Goal: Task Accomplishment & Management: Manage account settings

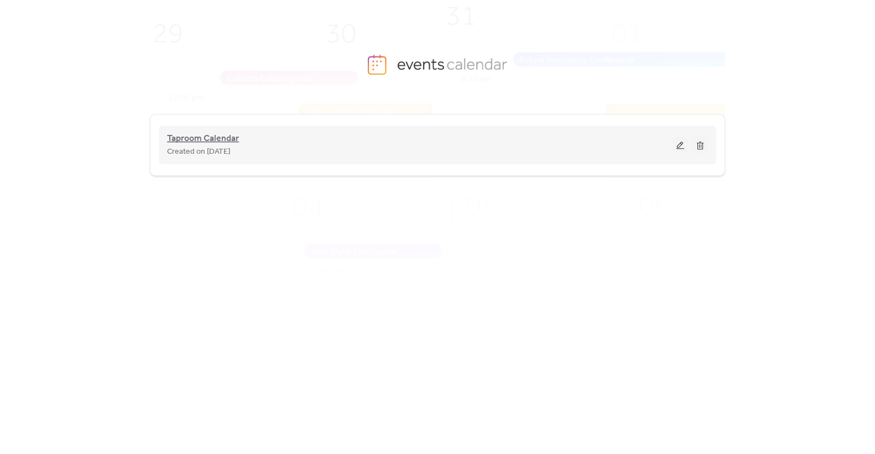
click at [208, 133] on span "Taproom Calendar" at bounding box center [203, 138] width 72 height 13
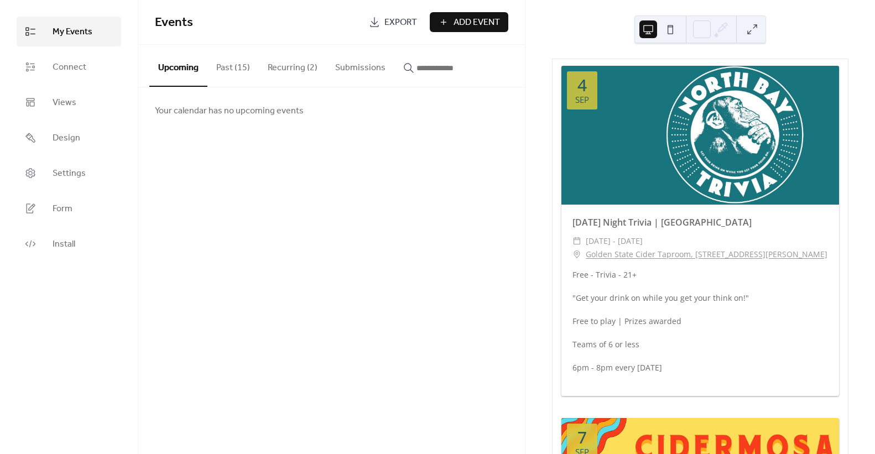
click at [278, 75] on button "Recurring (2)" at bounding box center [293, 65] width 68 height 41
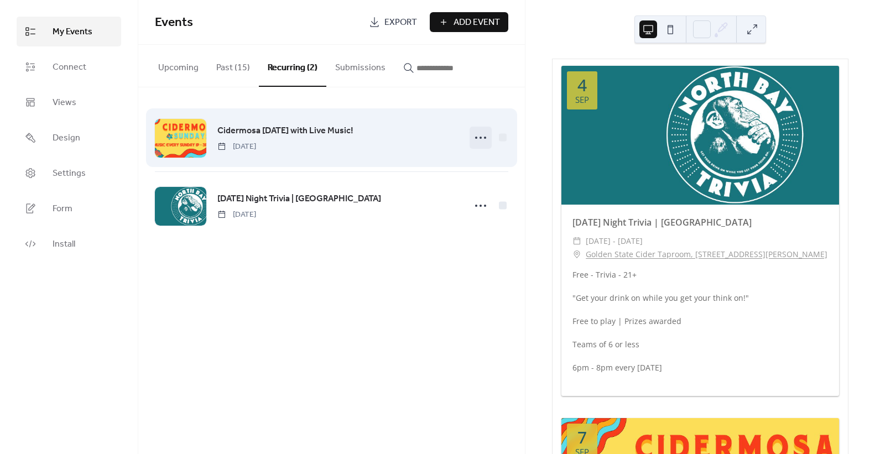
click at [481, 133] on icon at bounding box center [481, 138] width 18 height 18
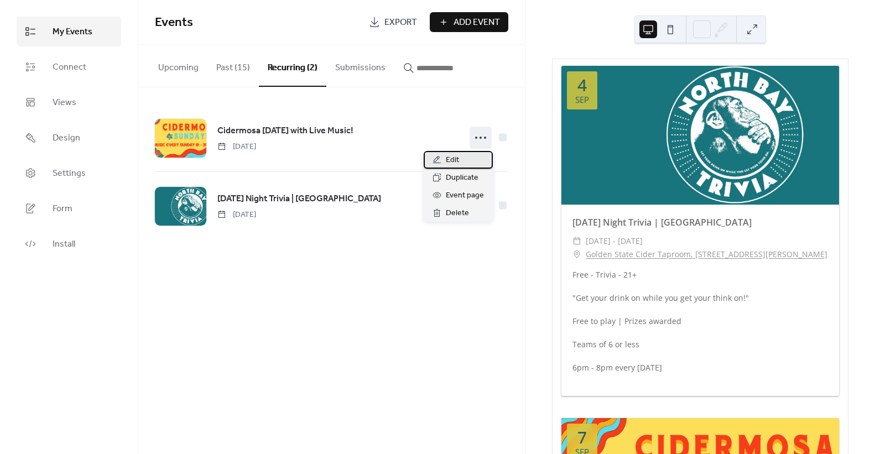
click at [465, 163] on div "Edit" at bounding box center [458, 160] width 69 height 18
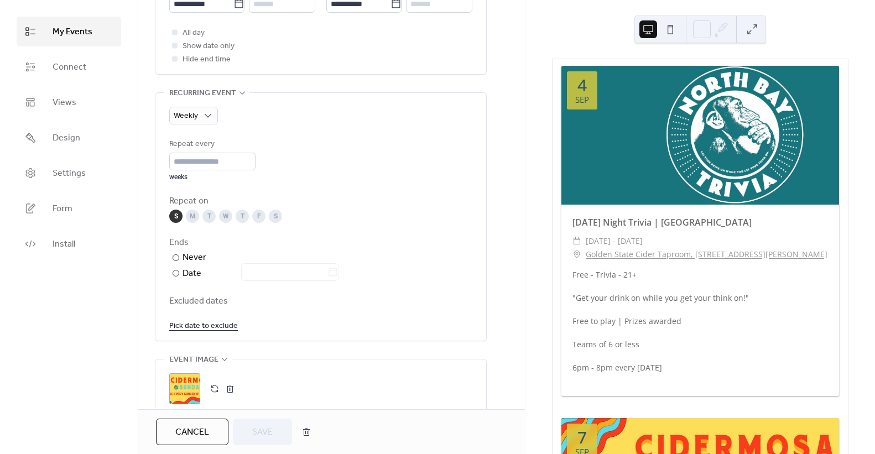
scroll to position [433, 0]
click at [180, 271] on div "​" at bounding box center [174, 271] width 11 height 13
click at [338, 270] on icon at bounding box center [333, 269] width 8 height 9
click at [328, 270] on input "text" at bounding box center [284, 270] width 86 height 18
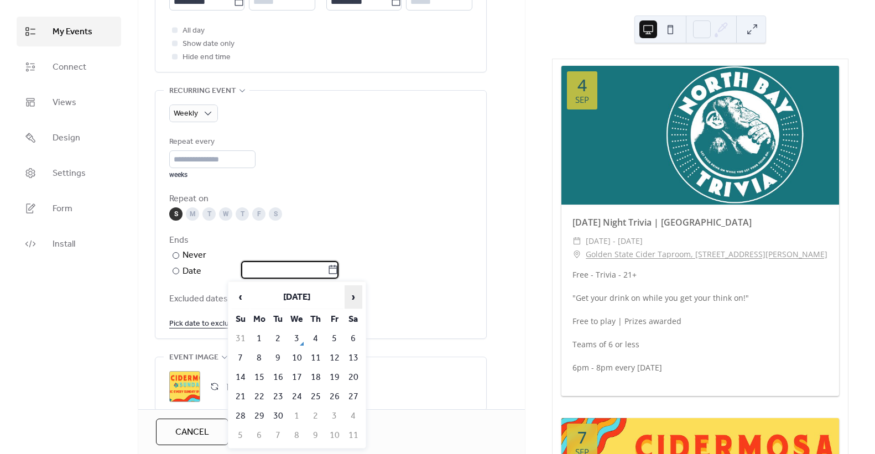
click at [352, 299] on span "›" at bounding box center [353, 297] width 17 height 22
click at [331, 412] on td "31" at bounding box center [335, 416] width 18 height 18
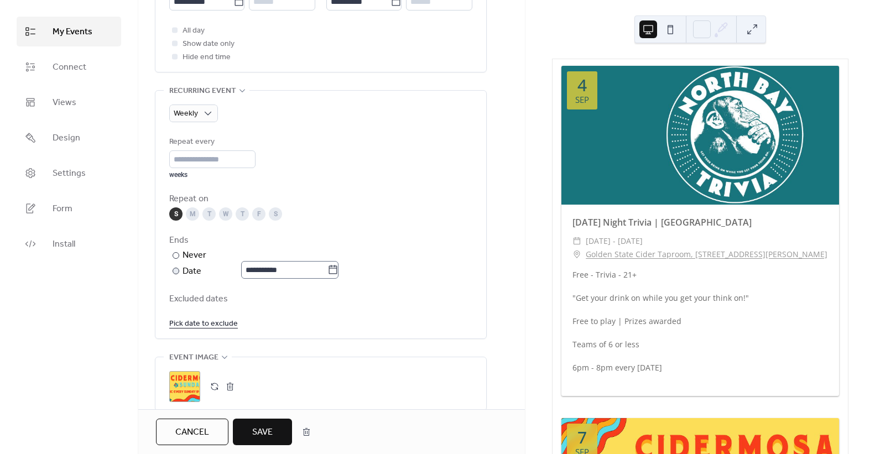
click at [339, 270] on icon at bounding box center [333, 270] width 11 height 11
click at [328, 270] on input "**********" at bounding box center [284, 270] width 86 height 18
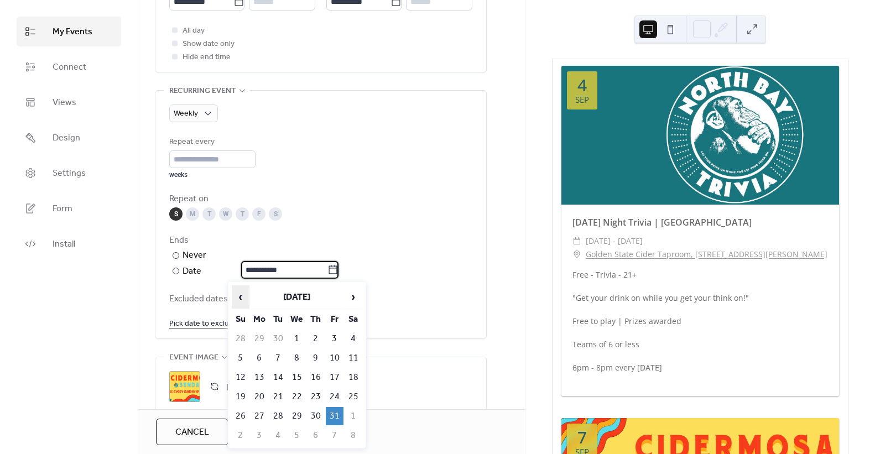
click at [236, 300] on span "‹" at bounding box center [240, 297] width 17 height 22
click at [277, 418] on td "30" at bounding box center [278, 416] width 18 height 18
type input "**********"
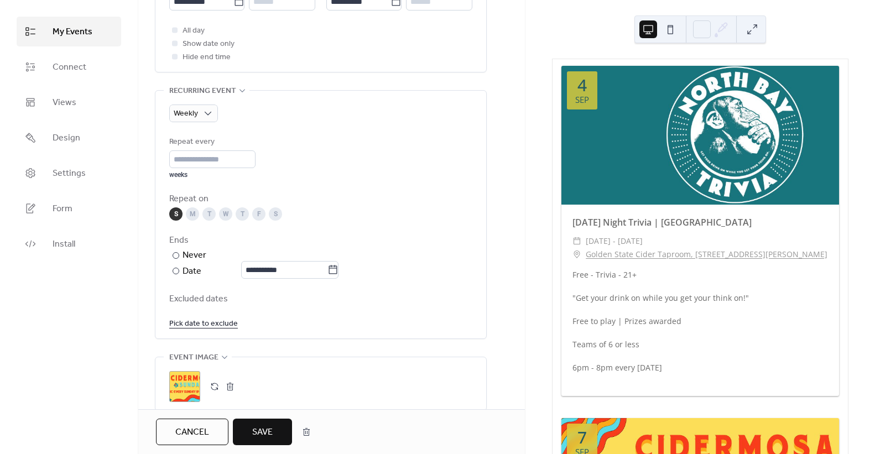
click at [267, 428] on span "Save" at bounding box center [262, 432] width 20 height 13
